Goal: Use online tool/utility: Utilize a website feature to perform a specific function

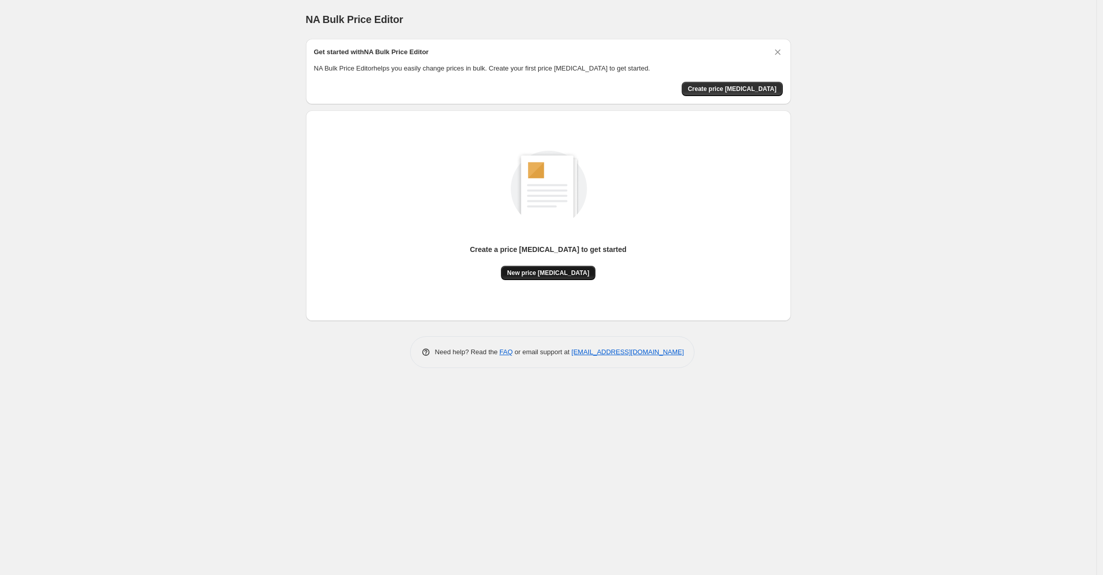
click at [553, 266] on button "New price [MEDICAL_DATA]" at bounding box center [548, 273] width 94 height 14
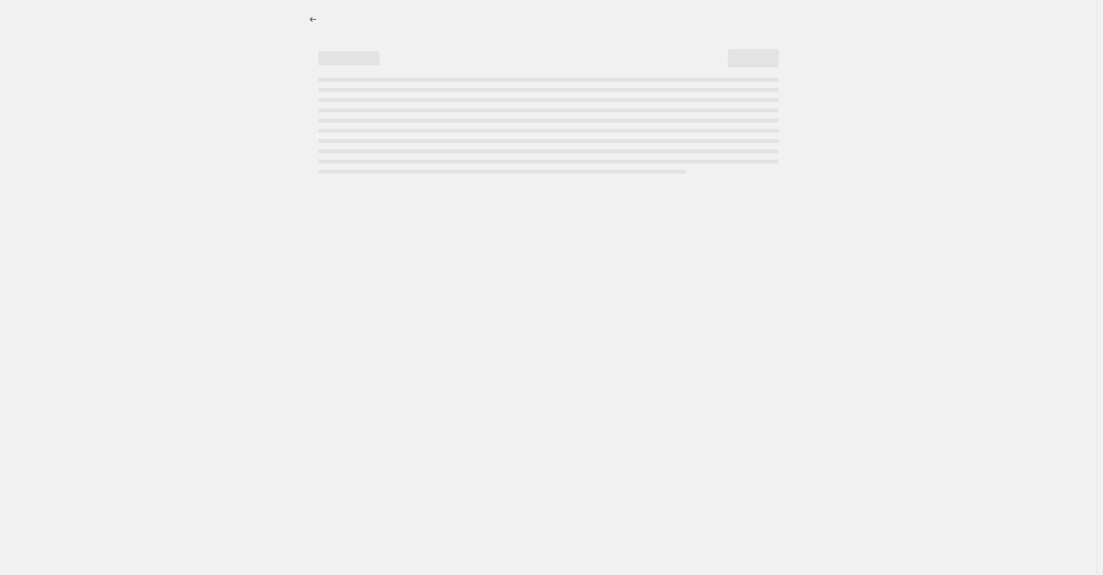
select select "percentage"
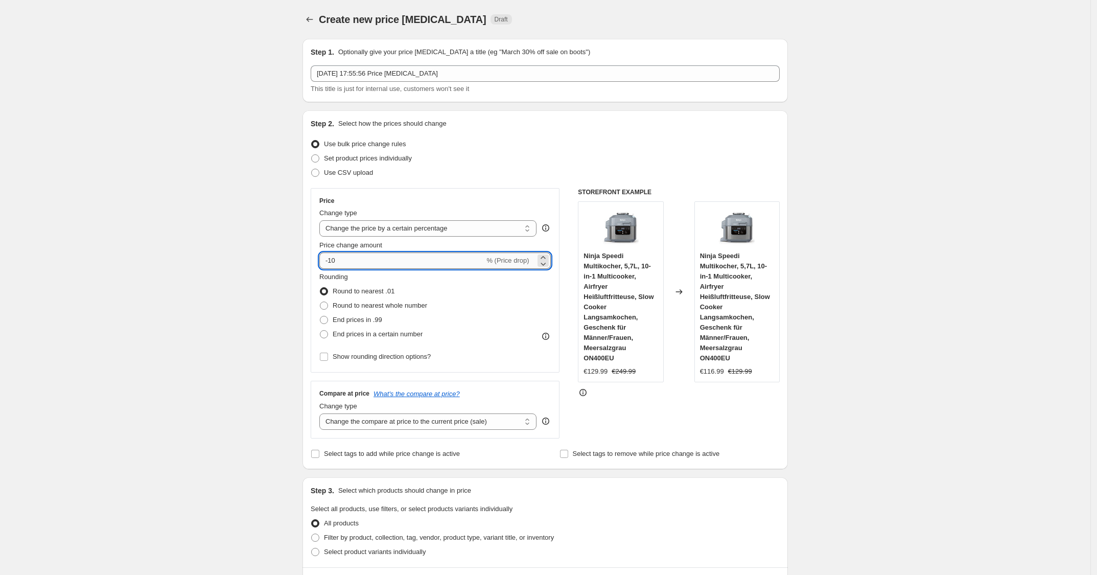
click at [435, 258] on input "-10" at bounding box center [401, 260] width 165 height 16
type input "-1"
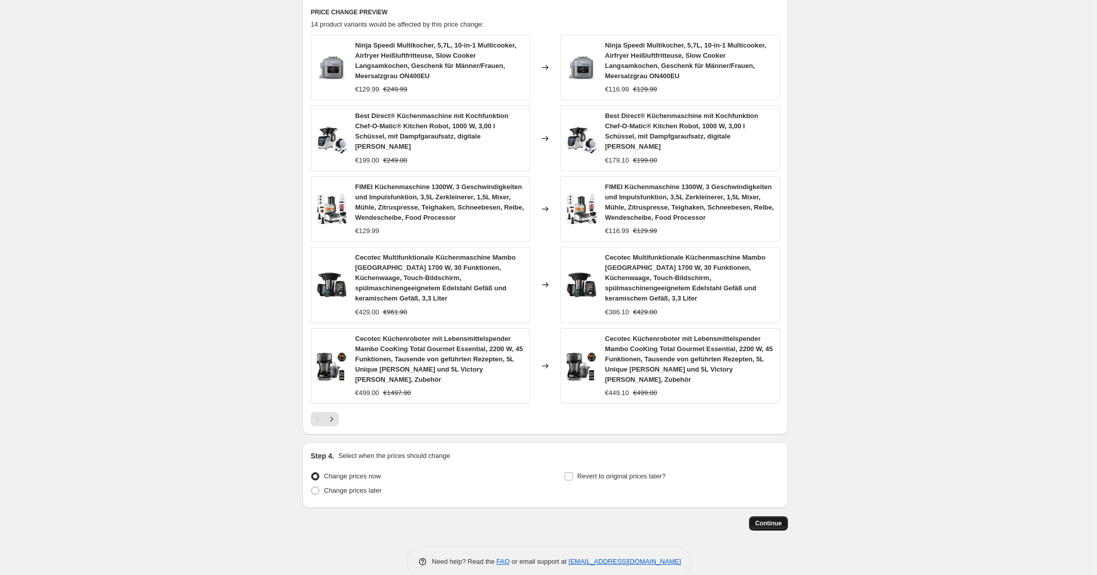
type input "-25"
click at [757, 516] on button "Continue" at bounding box center [768, 523] width 39 height 14
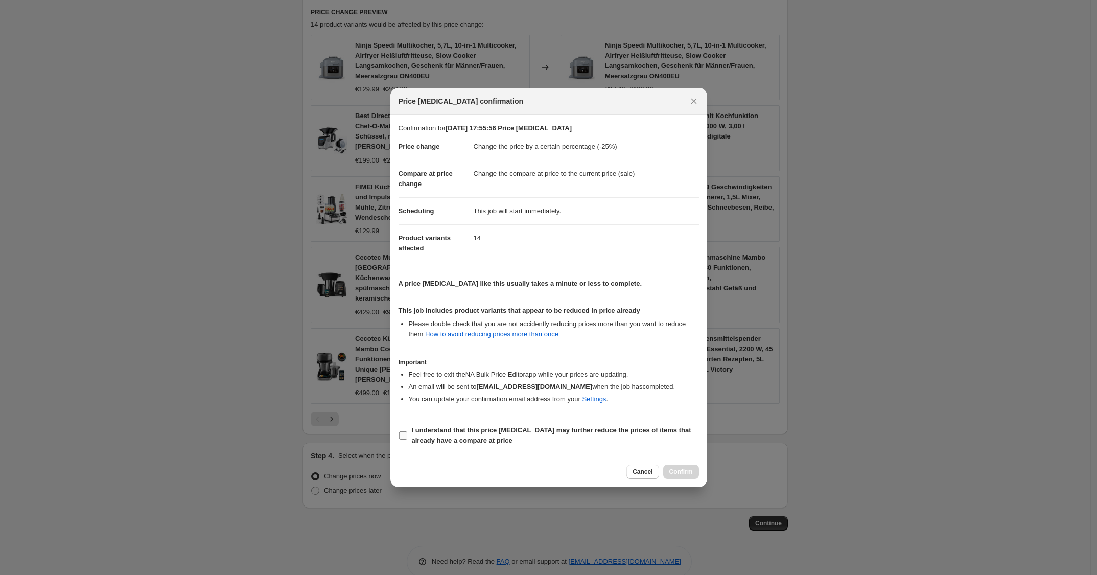
click at [624, 434] on b "I understand that this price change job may further reduce the prices of items …" at bounding box center [551, 435] width 279 height 18
click at [407, 434] on input "I understand that this price change job may further reduce the prices of items …" at bounding box center [403, 435] width 8 height 8
checkbox input "true"
click at [684, 478] on button "Confirm" at bounding box center [681, 471] width 36 height 14
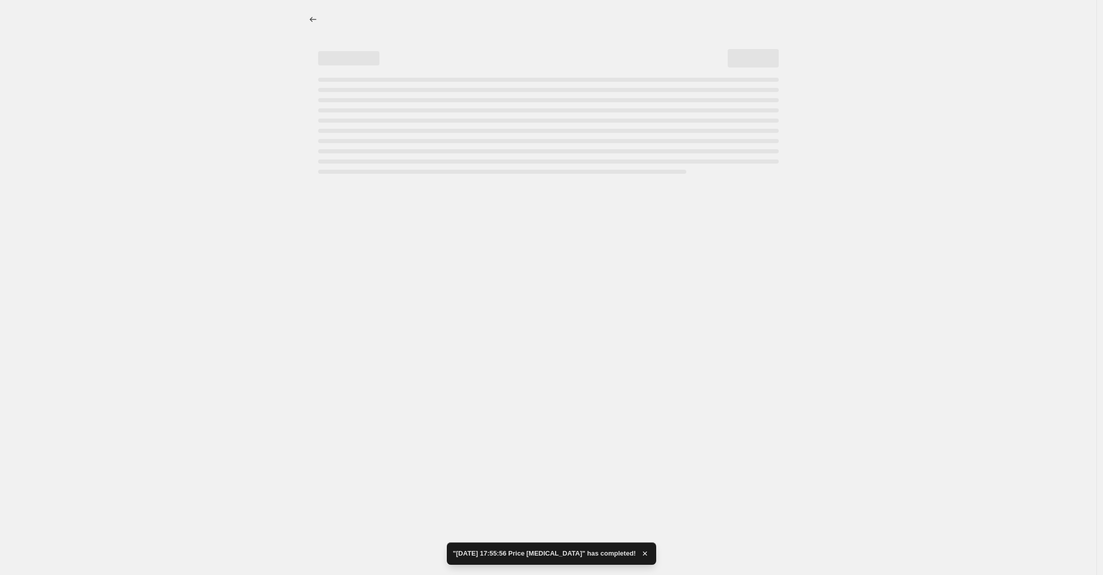
select select "percentage"
